Goal: Task Accomplishment & Management: Manage account settings

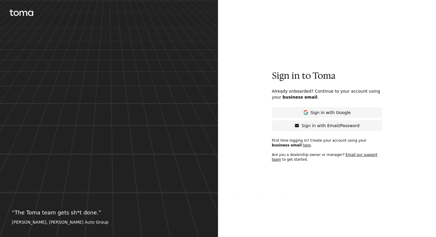
click at [14, 10] on icon at bounding box center [21, 12] width 24 height 7
